Goal: Find specific page/section: Find specific page/section

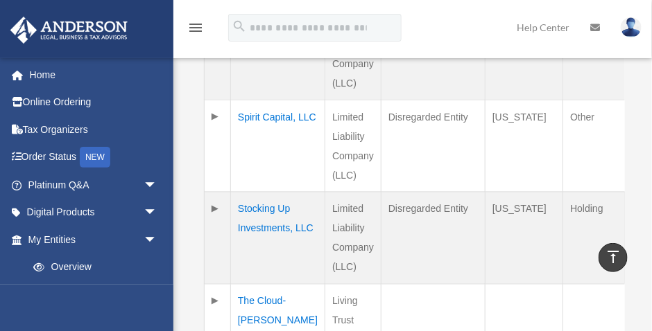
scroll to position [451, 0]
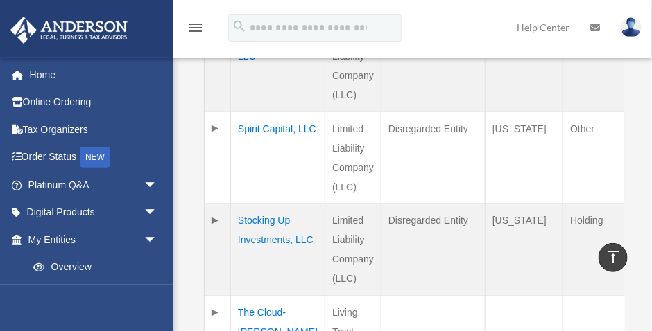
click at [252, 128] on td "Spirit Capital, LLC" at bounding box center [278, 158] width 94 height 92
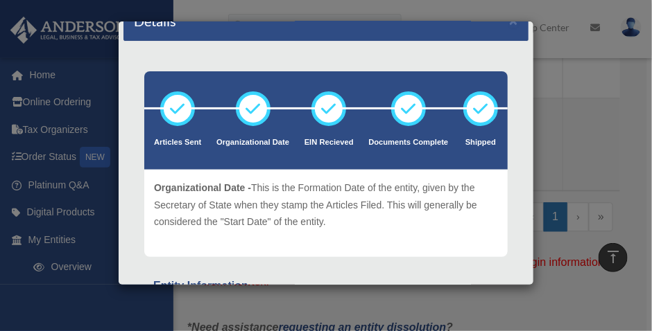
scroll to position [0, 0]
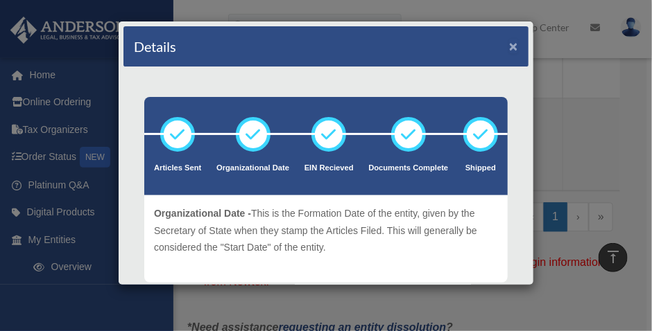
click at [509, 46] on button "×" at bounding box center [513, 46] width 9 height 15
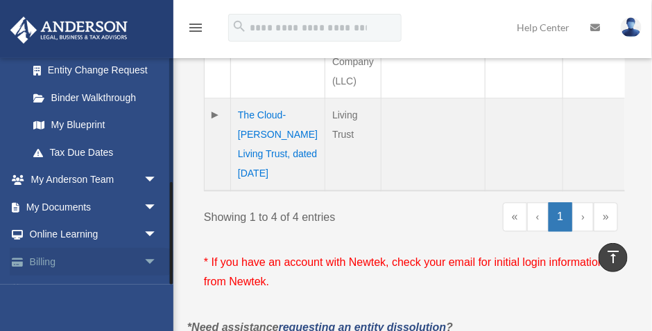
scroll to position [272, 0]
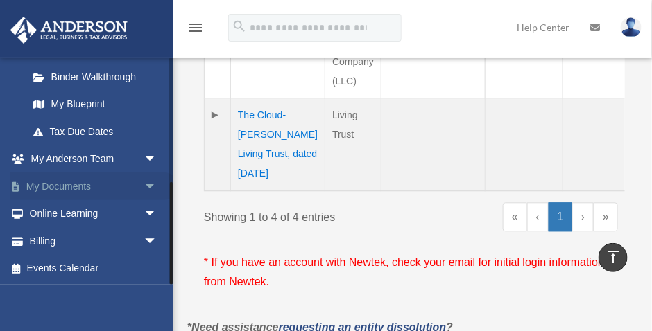
click at [102, 189] on link "My Documents arrow_drop_down" at bounding box center [94, 187] width 168 height 28
click at [144, 184] on span "arrow_drop_down" at bounding box center [158, 187] width 28 height 28
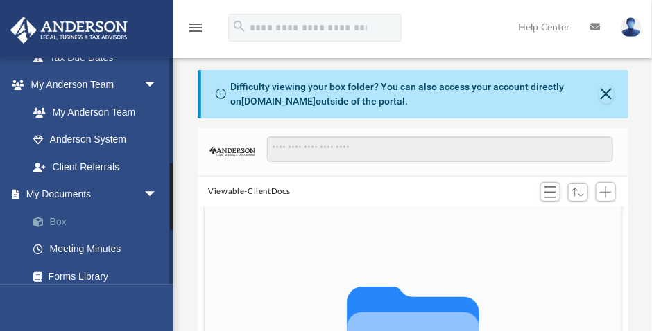
scroll to position [381, 0]
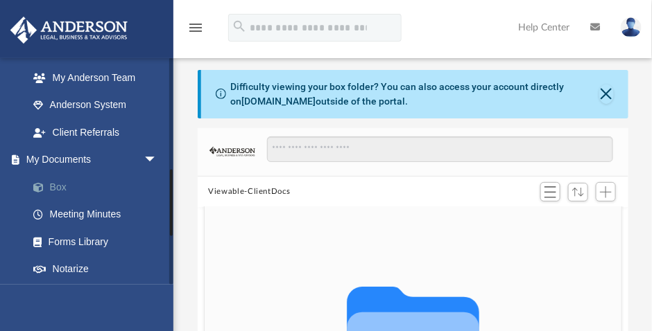
click at [61, 187] on link "Box" at bounding box center [98, 187] width 159 height 28
click at [607, 92] on button "Close" at bounding box center [606, 94] width 14 height 19
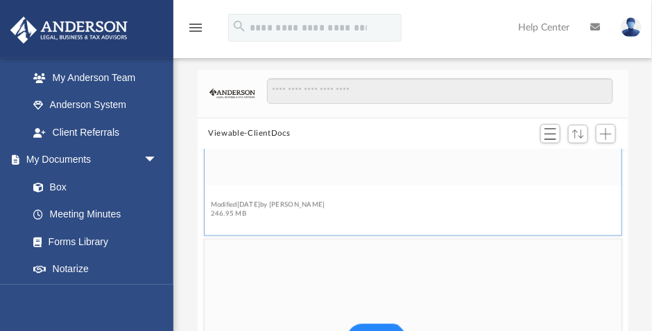
scroll to position [335, 0]
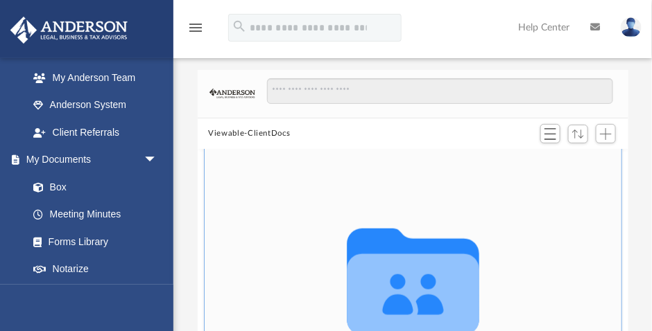
click at [219, 193] on figure "Collaborated Folder Law Modified Sun Aug 24 2025 by Robert Dorman 246.95 MB" at bounding box center [412, 298] width 417 height 309
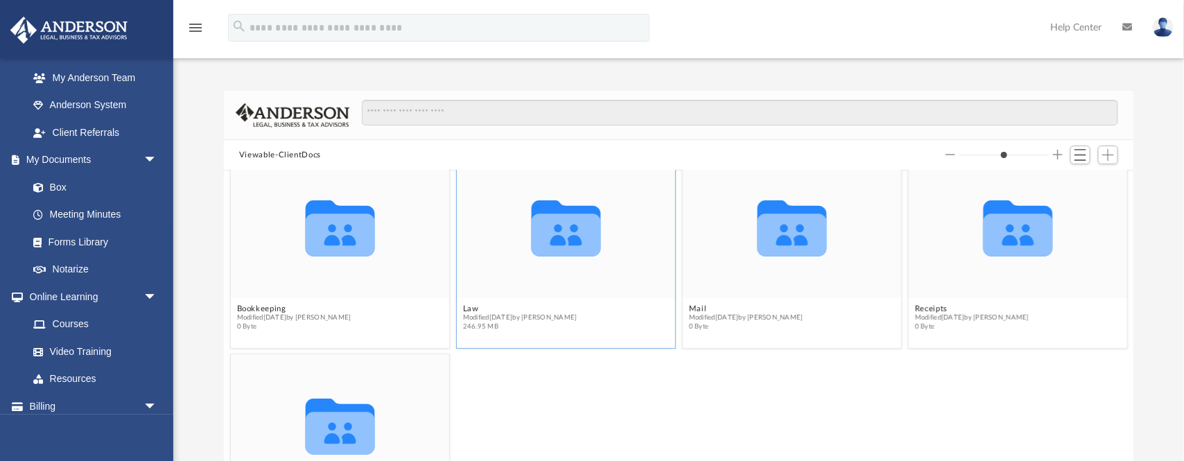
scroll to position [18, 0]
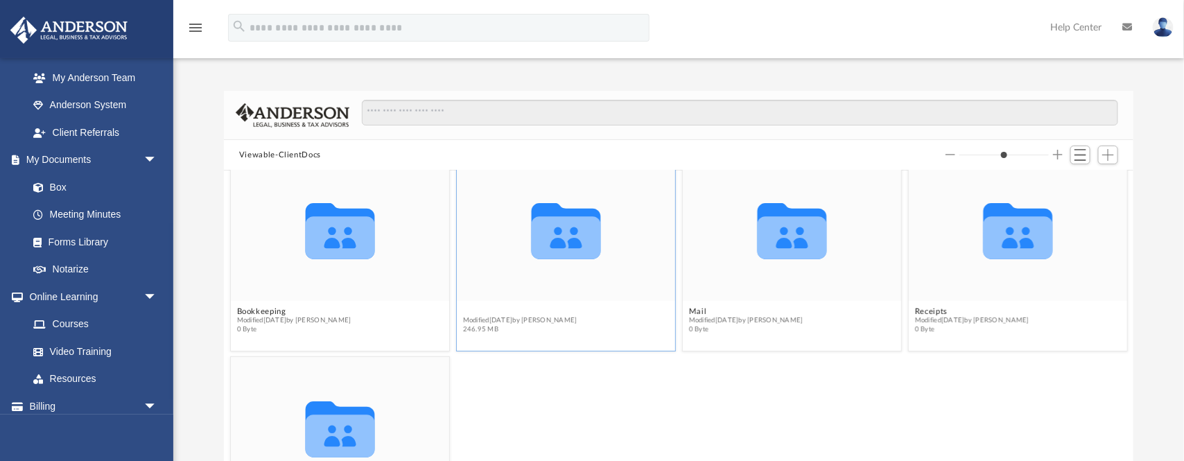
click at [469, 312] on button "Law" at bounding box center [519, 310] width 114 height 9
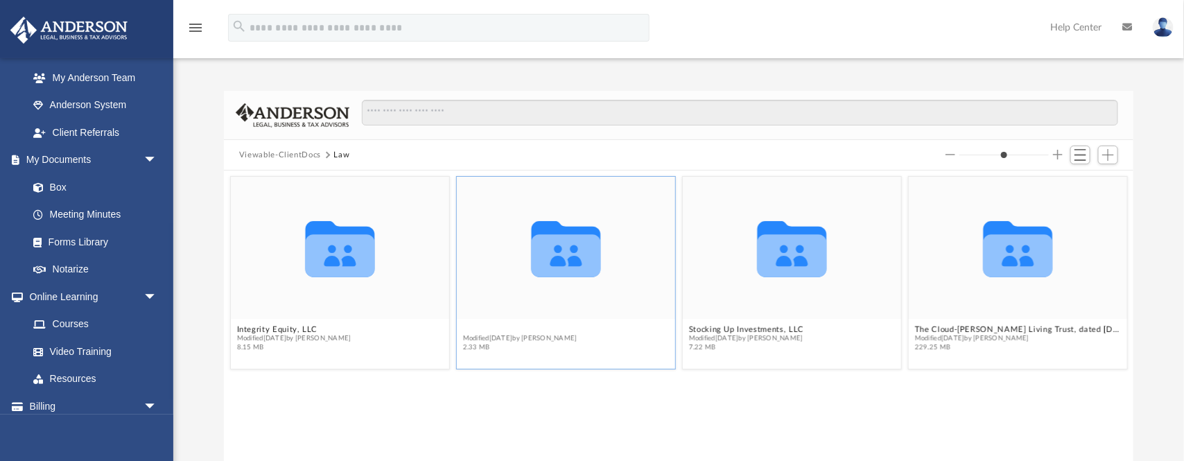
click at [485, 327] on button "Spirit Capital, LLC" at bounding box center [519, 328] width 114 height 9
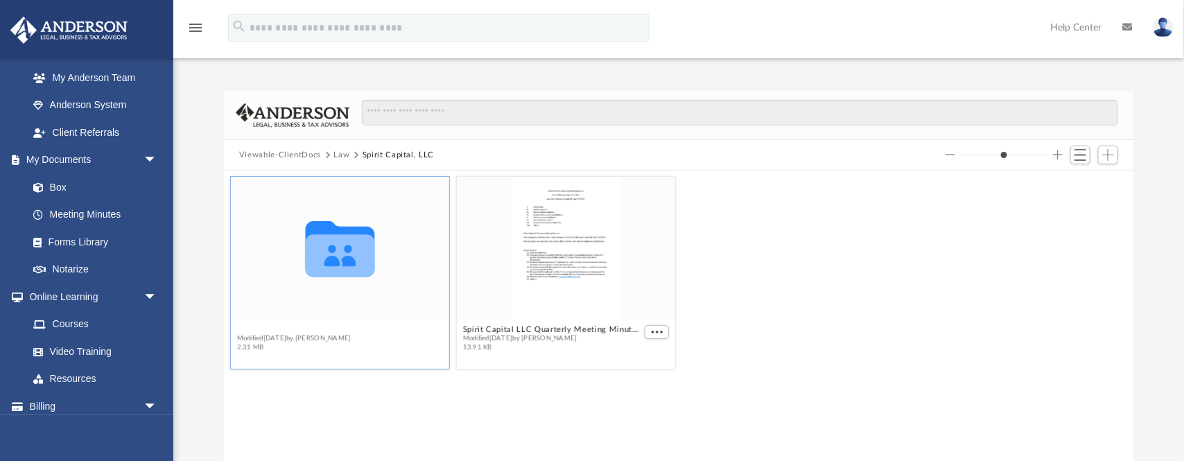
click at [257, 327] on button "Initial Docs" at bounding box center [293, 328] width 114 height 9
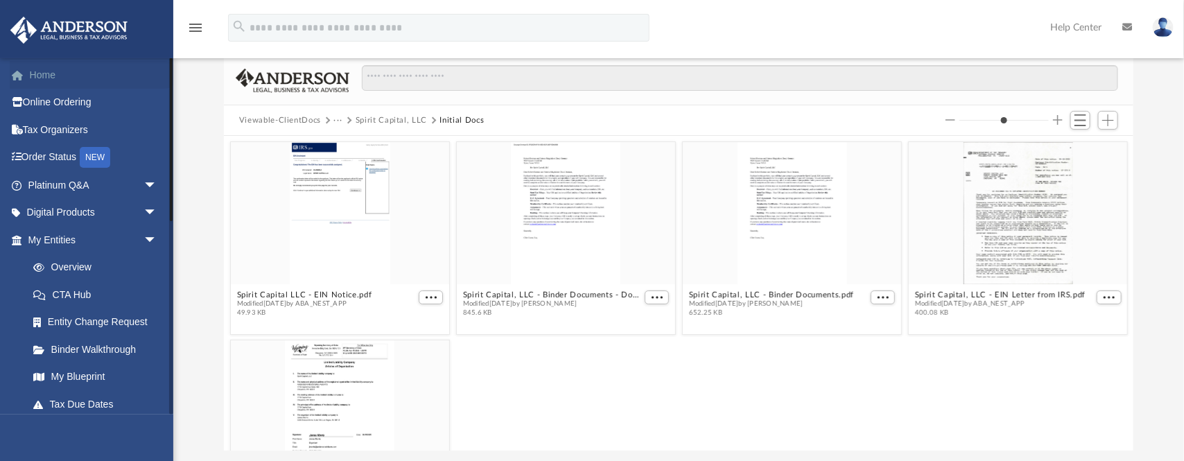
click at [40, 74] on link "Home" at bounding box center [94, 75] width 168 height 28
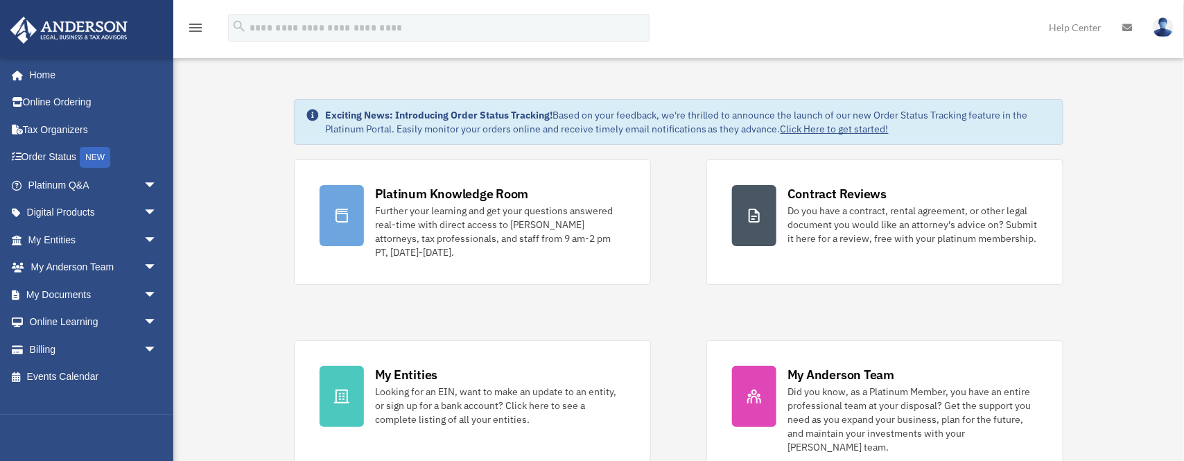
click at [1161, 25] on img at bounding box center [1163, 27] width 21 height 20
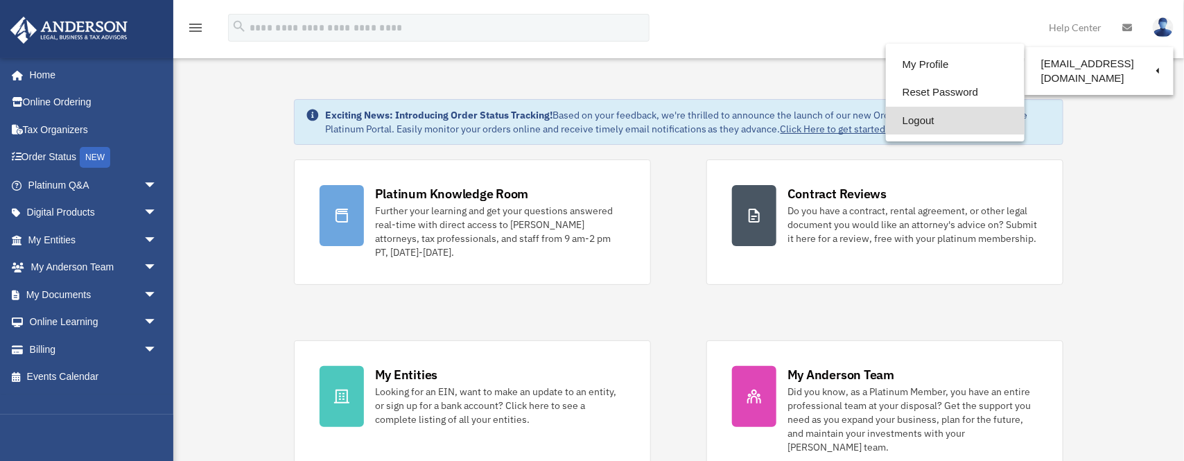
click at [901, 120] on link "Logout" at bounding box center [955, 121] width 139 height 28
